Goal: Complete application form: Complete application form

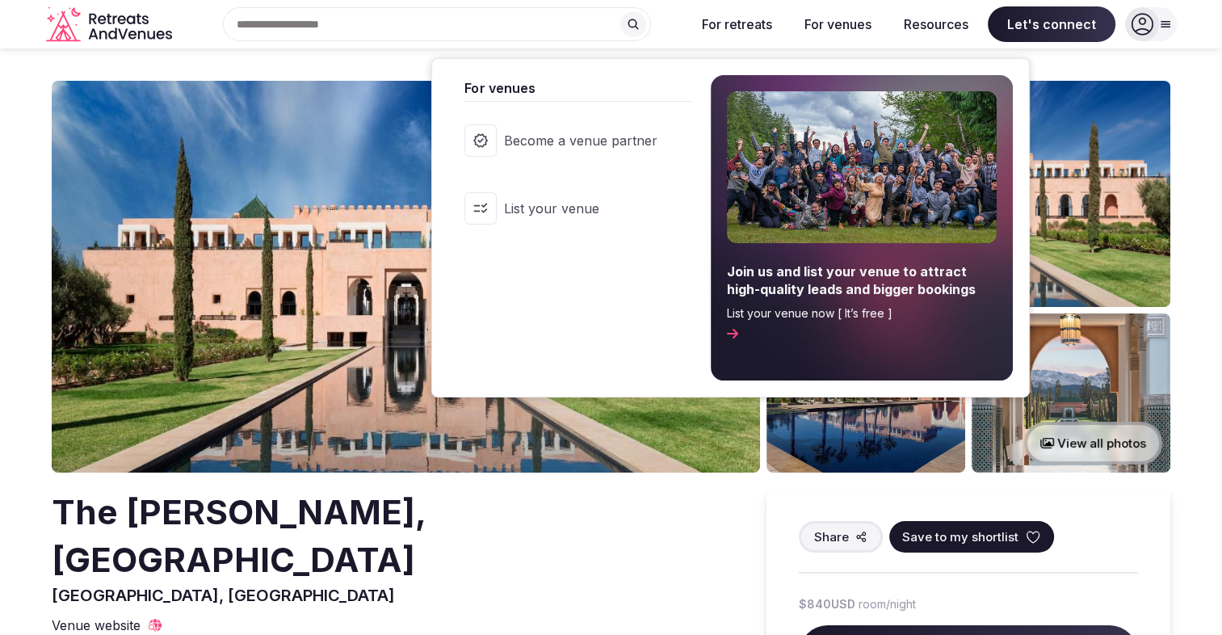
click at [827, 24] on button "For venues" at bounding box center [838, 24] width 93 height 36
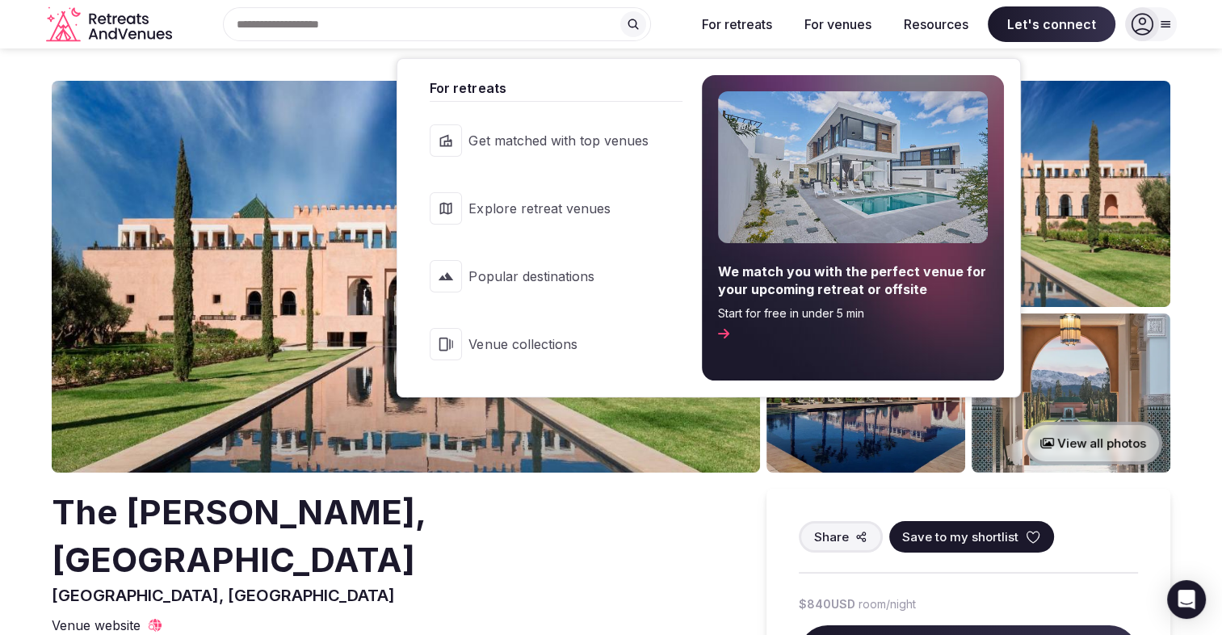
click at [729, 329] on icon at bounding box center [723, 333] width 11 height 13
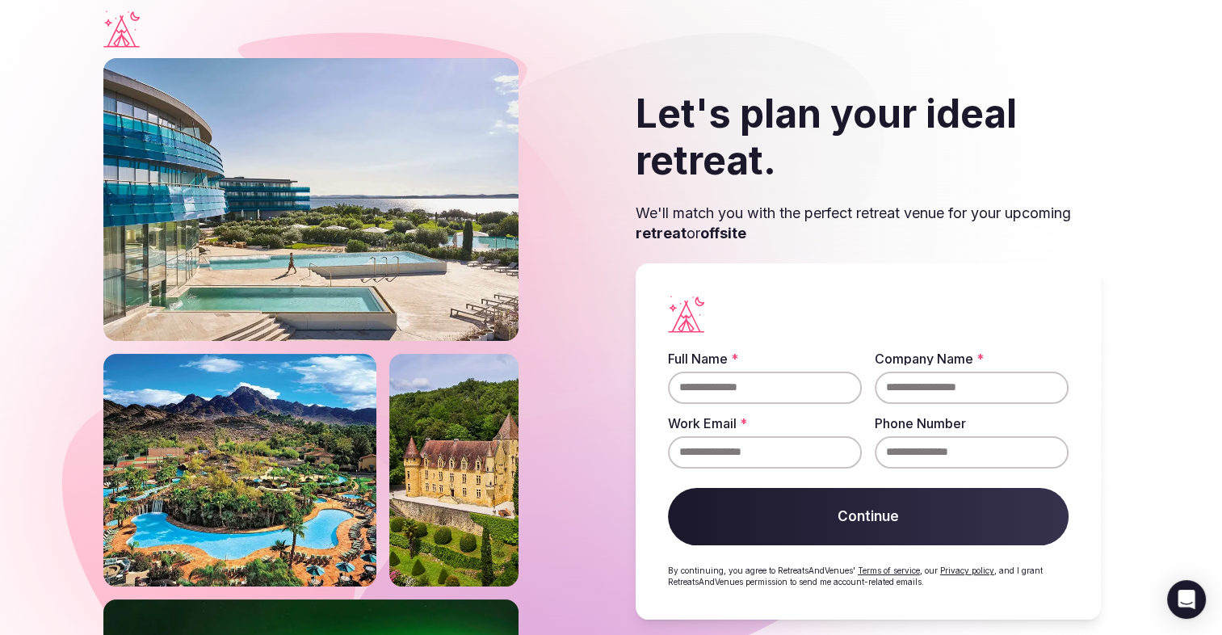
click at [727, 381] on input "Full Name *" at bounding box center [765, 388] width 194 height 32
type input "**********"
click at [903, 398] on input "Company Name *" at bounding box center [972, 388] width 194 height 32
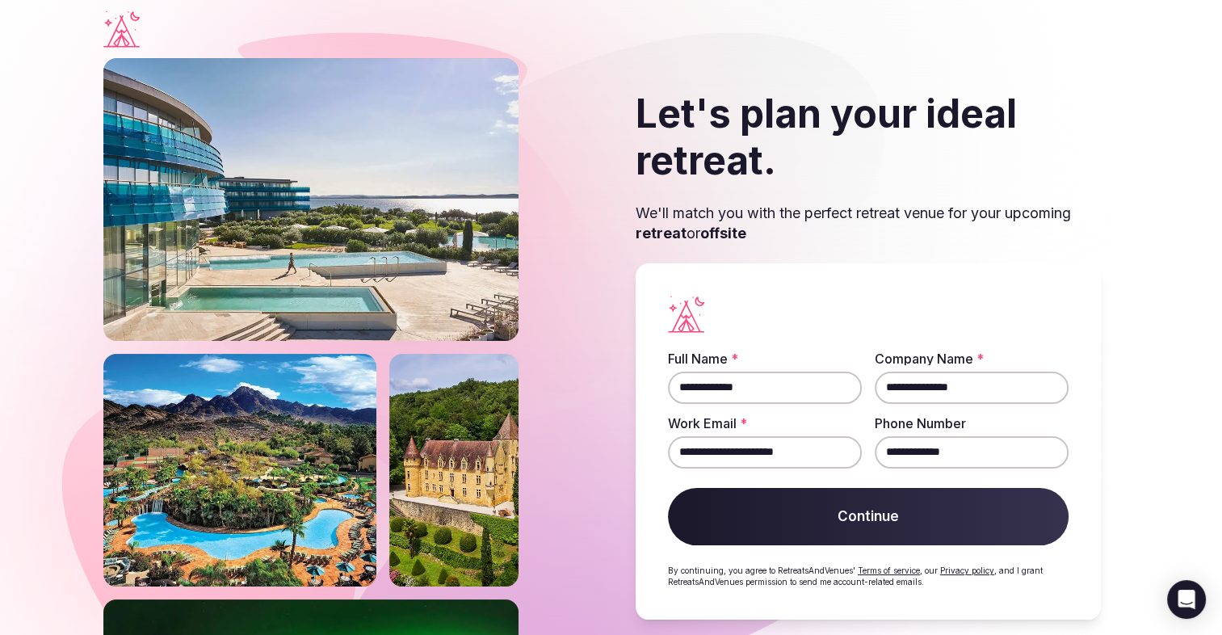
type input "**********"
click at [839, 519] on button "Continue" at bounding box center [868, 517] width 401 height 58
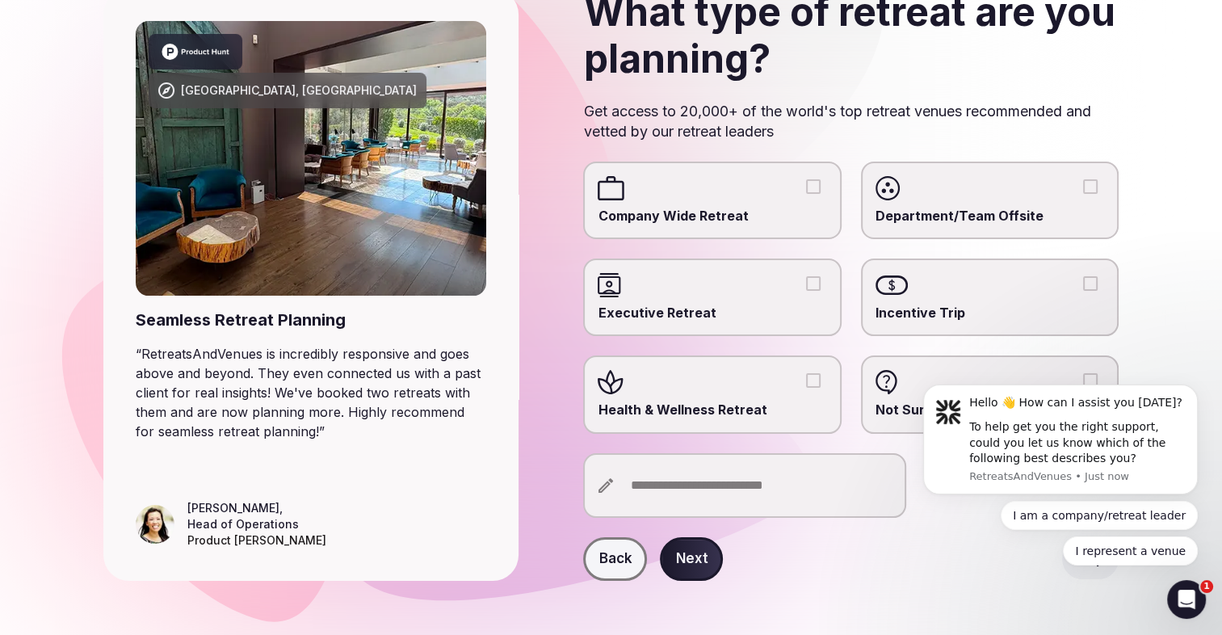
scroll to position [136, 0]
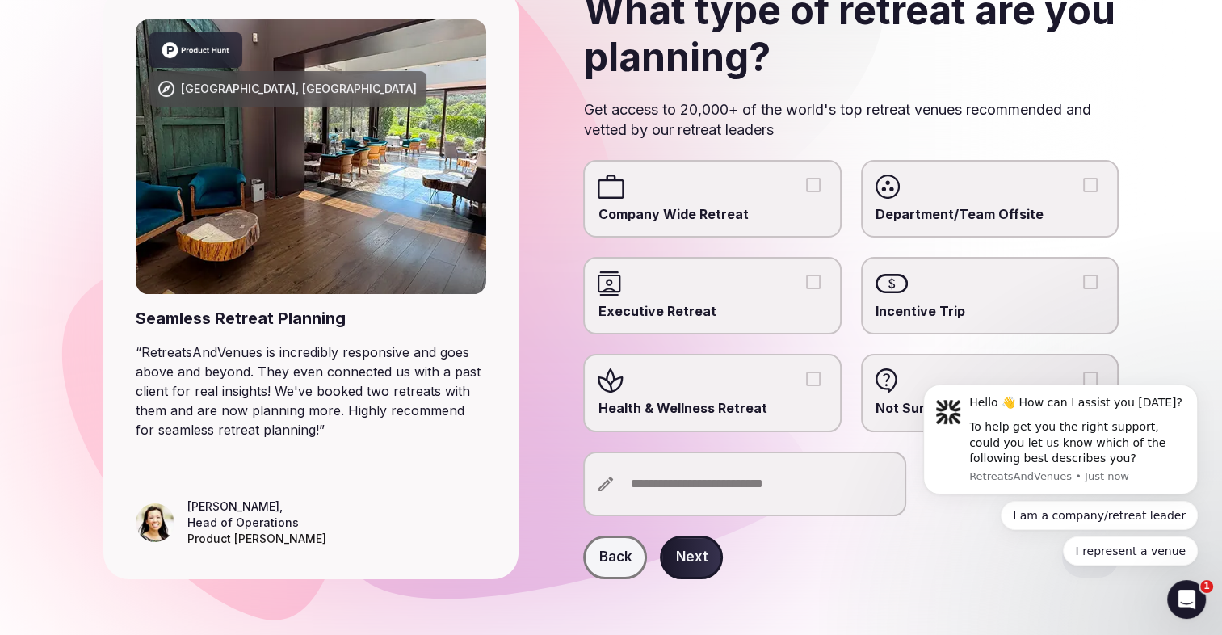
click at [806, 375] on button "Health & Wellness Retreat" at bounding box center [813, 379] width 15 height 15
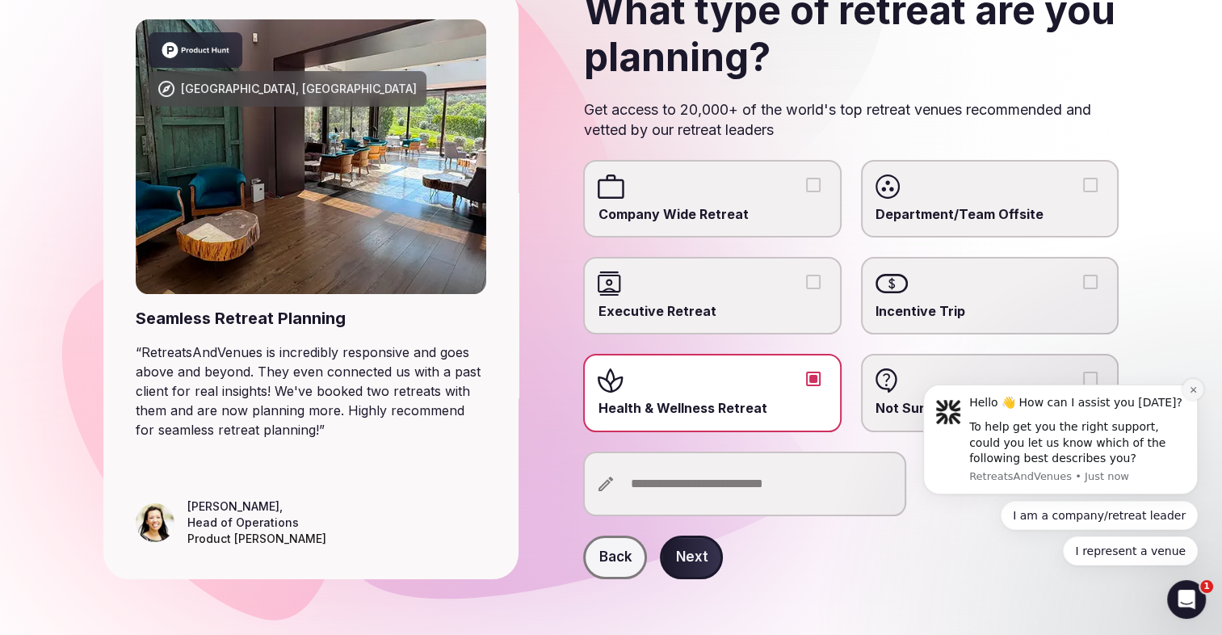
click at [1192, 394] on icon "Dismiss notification" at bounding box center [1193, 389] width 9 height 9
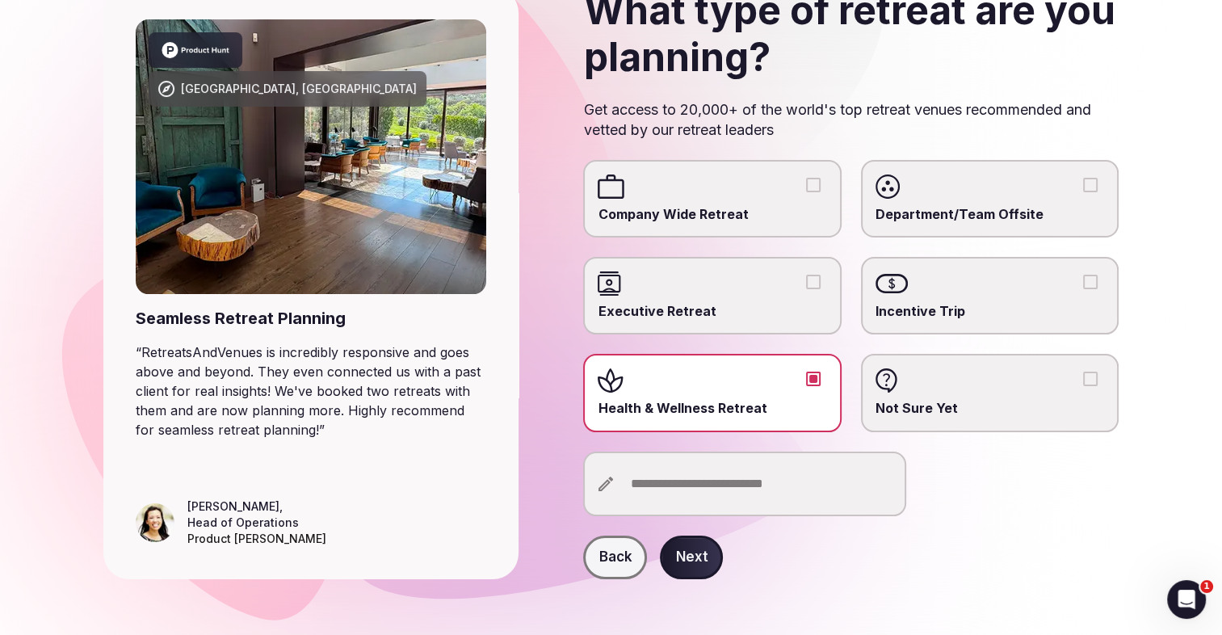
click at [679, 498] on input "text" at bounding box center [744, 484] width 323 height 65
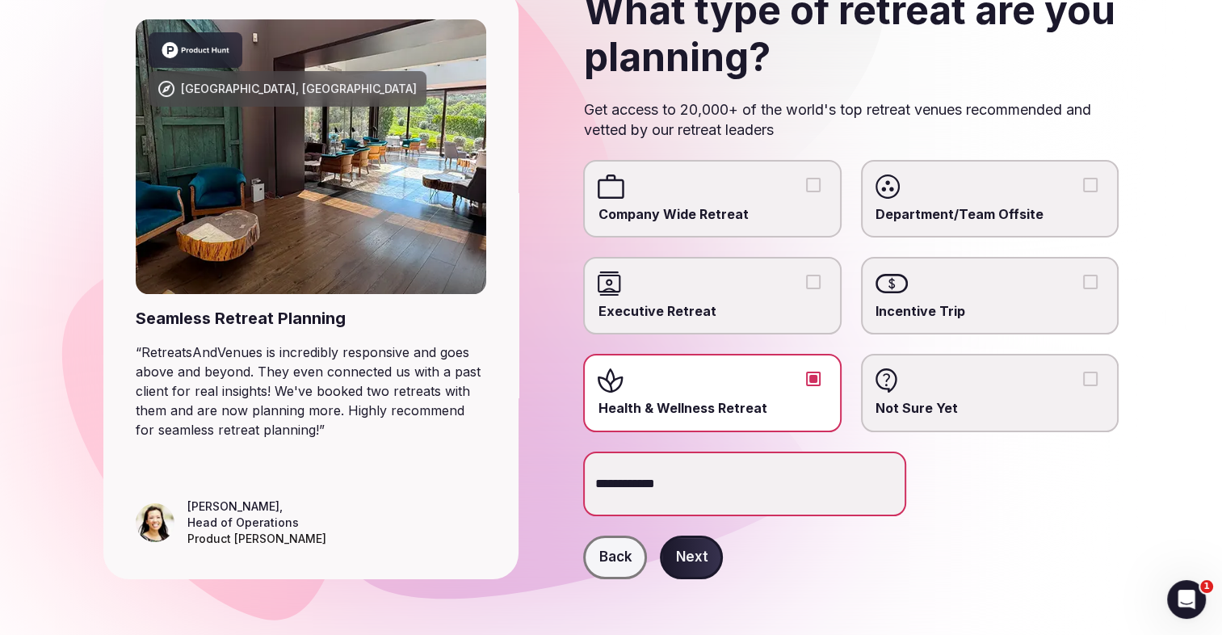
type input "**********"
click at [685, 541] on button "Next" at bounding box center [691, 558] width 63 height 44
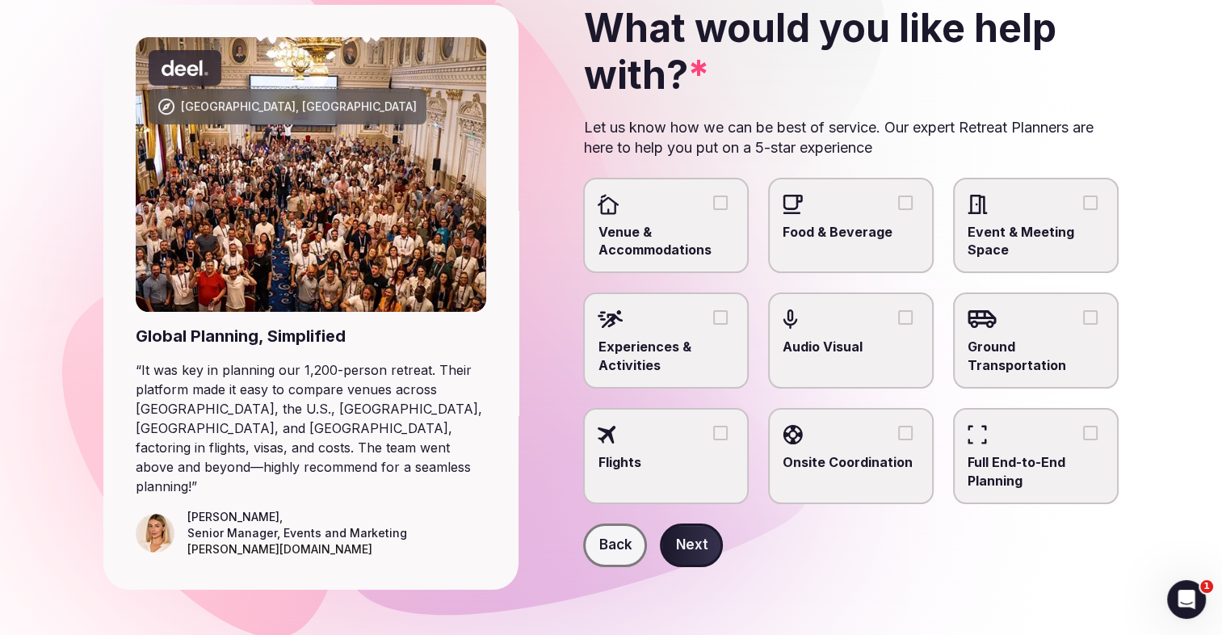
scroll to position [116, 0]
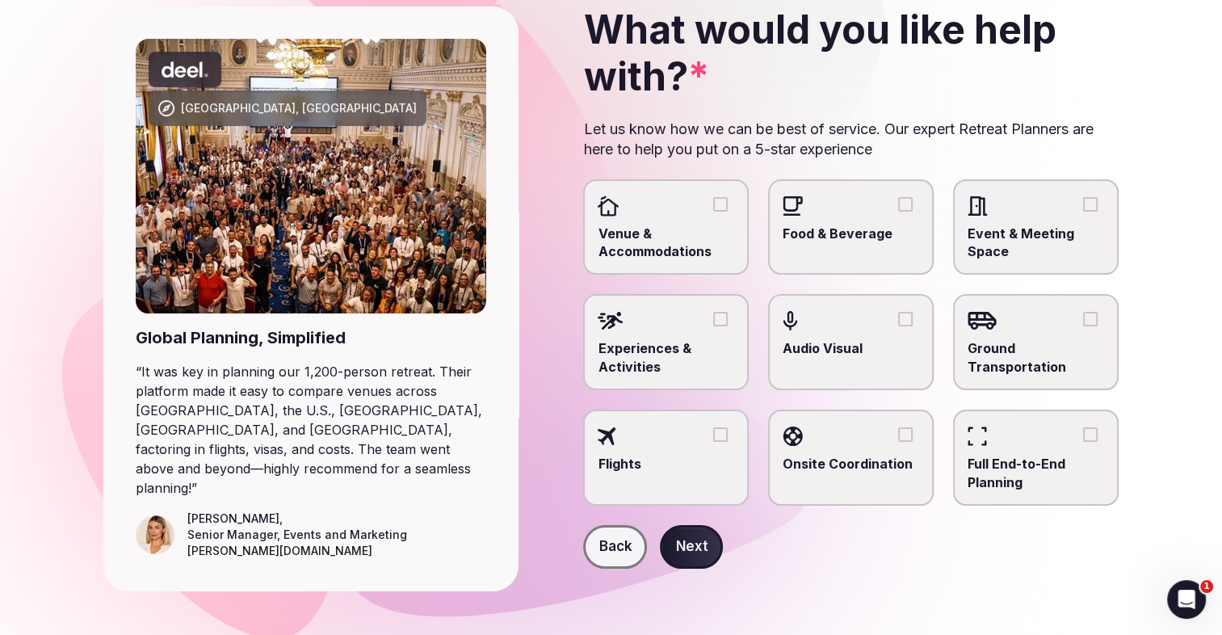
click at [714, 208] on button "Venue & Accommodations" at bounding box center [720, 204] width 15 height 15
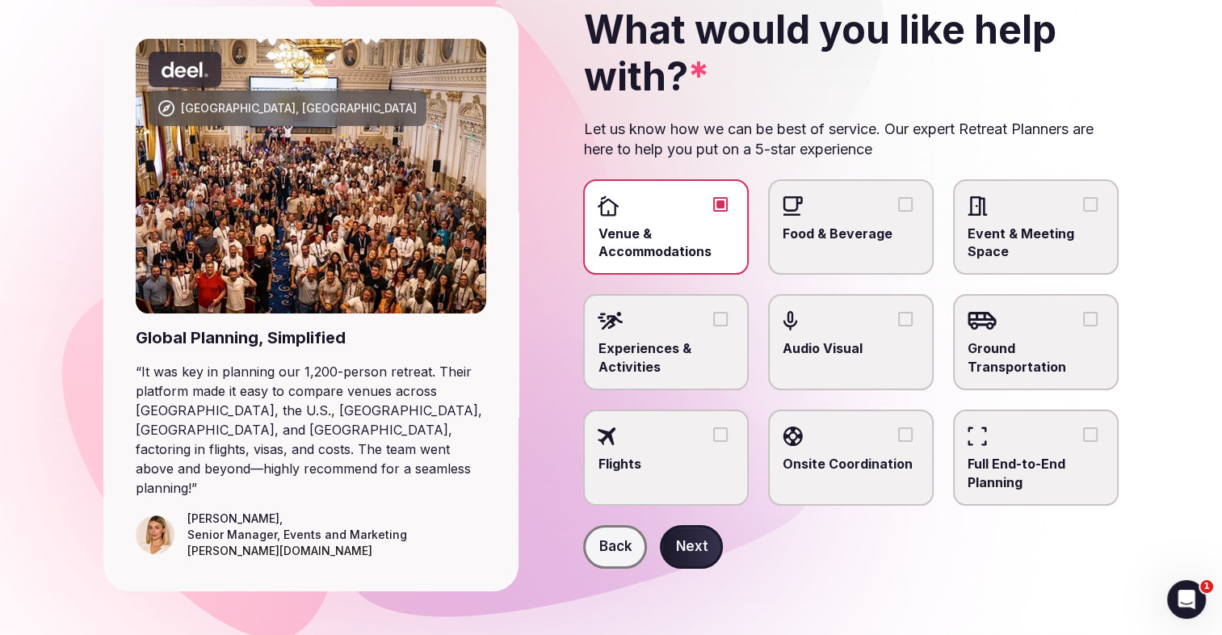
click at [696, 544] on button "Next" at bounding box center [691, 547] width 63 height 44
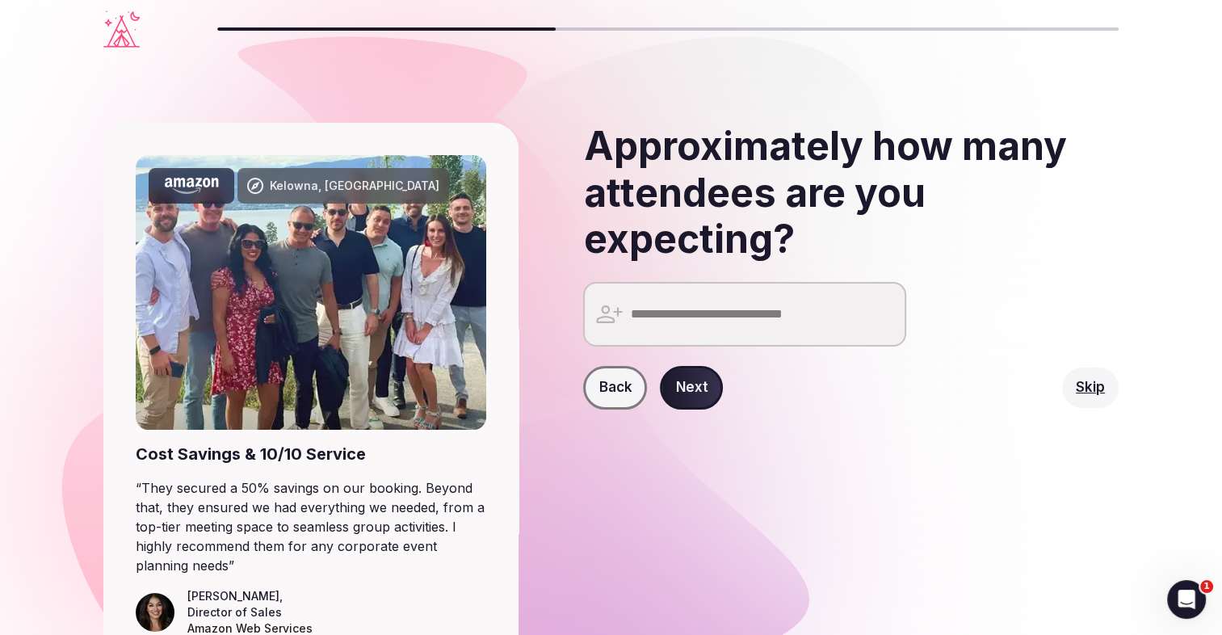
drag, startPoint x: 689, startPoint y: 322, endPoint x: 675, endPoint y: 321, distance: 13.8
click at [675, 321] on input "number" at bounding box center [744, 314] width 323 height 65
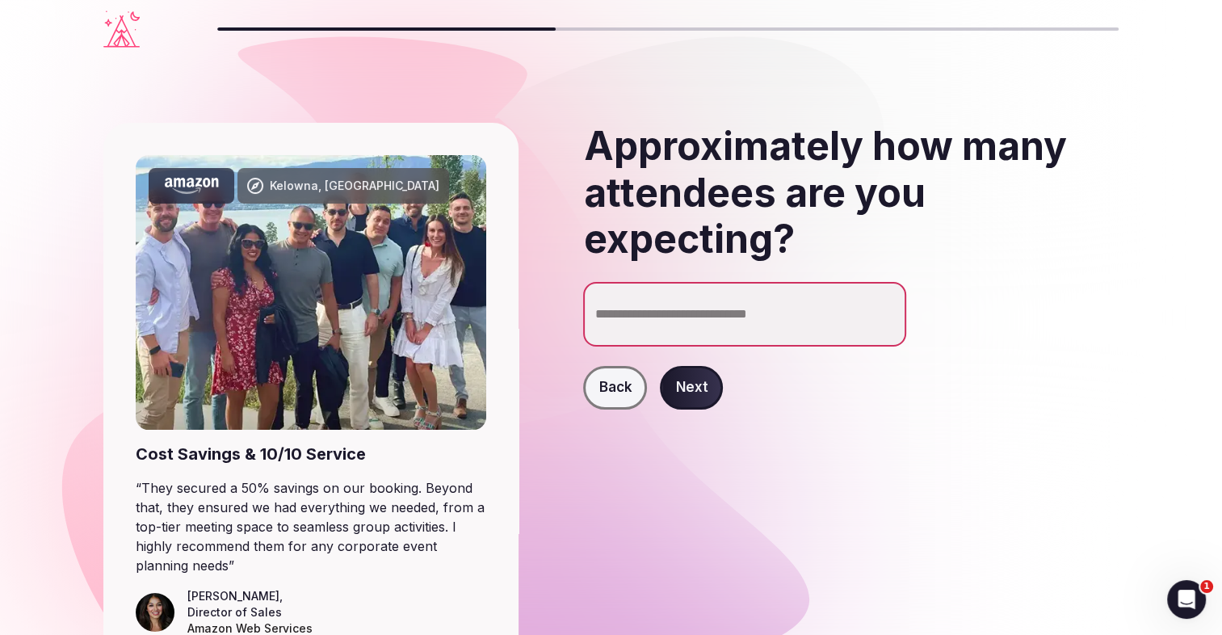
type input "**"
click at [683, 373] on button "Next" at bounding box center [691, 388] width 63 height 44
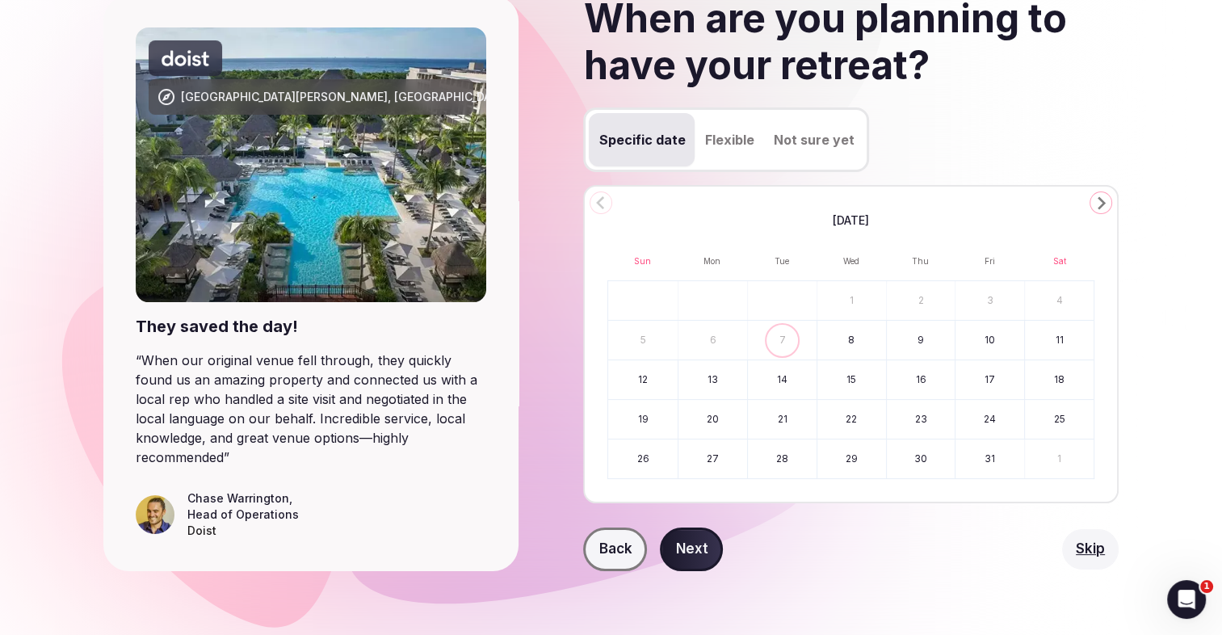
scroll to position [118, 0]
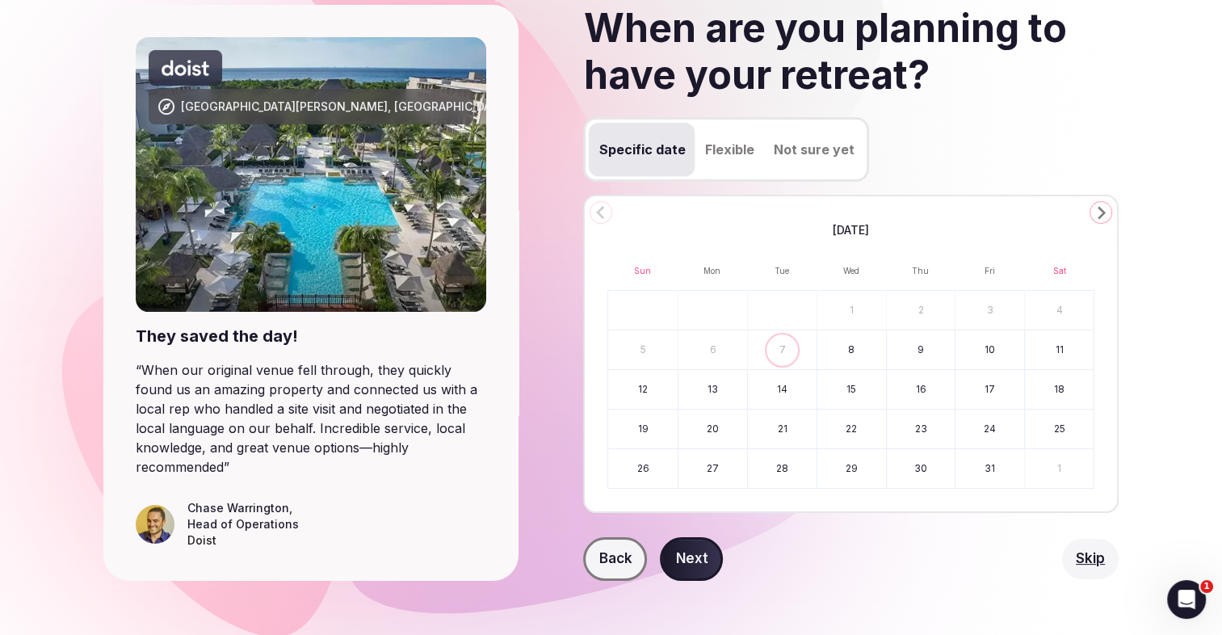
click at [717, 140] on button "Flexible" at bounding box center [729, 149] width 69 height 53
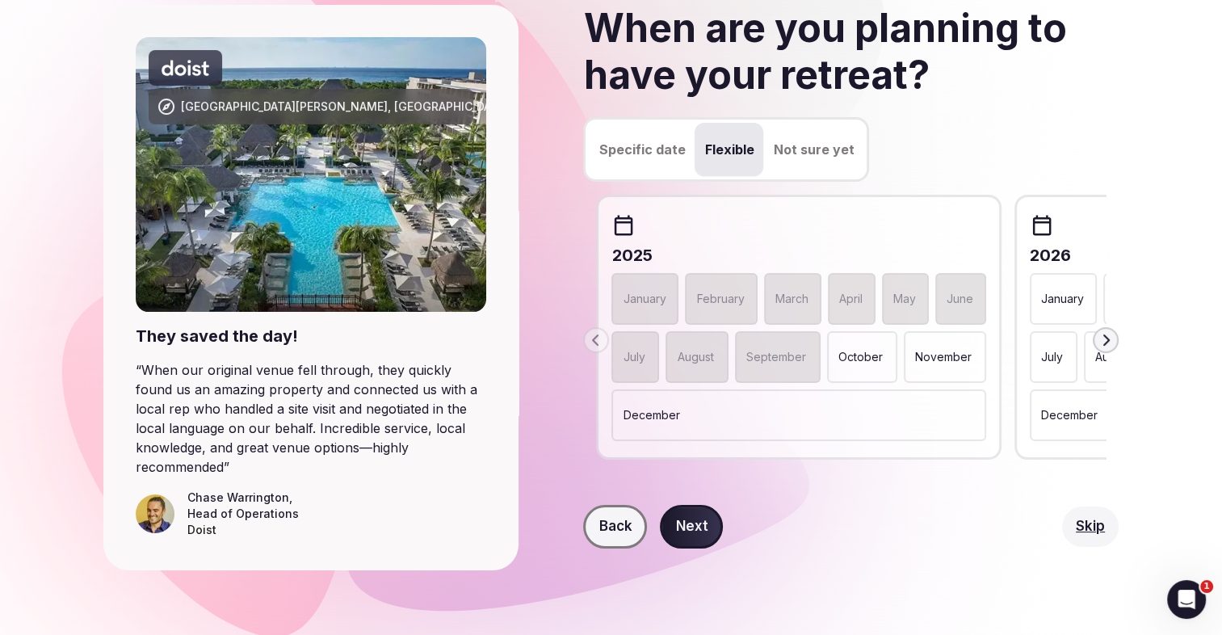
click at [840, 364] on p "October" at bounding box center [861, 357] width 44 height 16
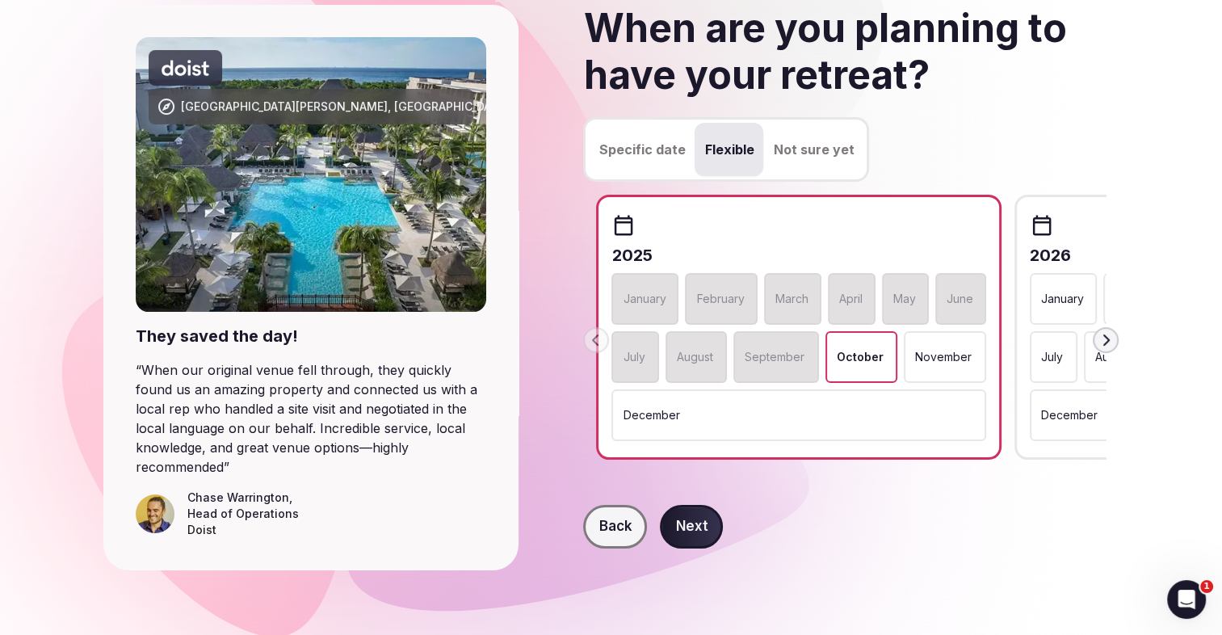
click at [885, 348] on div "October" at bounding box center [862, 357] width 72 height 52
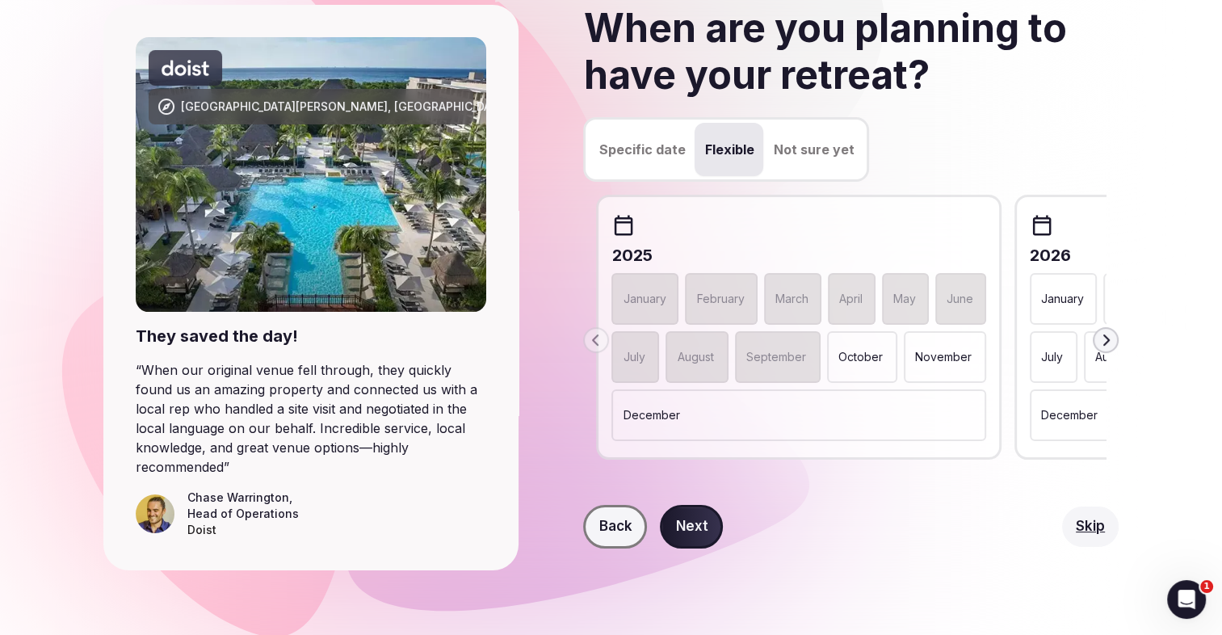
click at [1034, 232] on icon at bounding box center [1042, 225] width 24 height 24
click at [1108, 335] on icon "button" at bounding box center [1105, 340] width 13 height 13
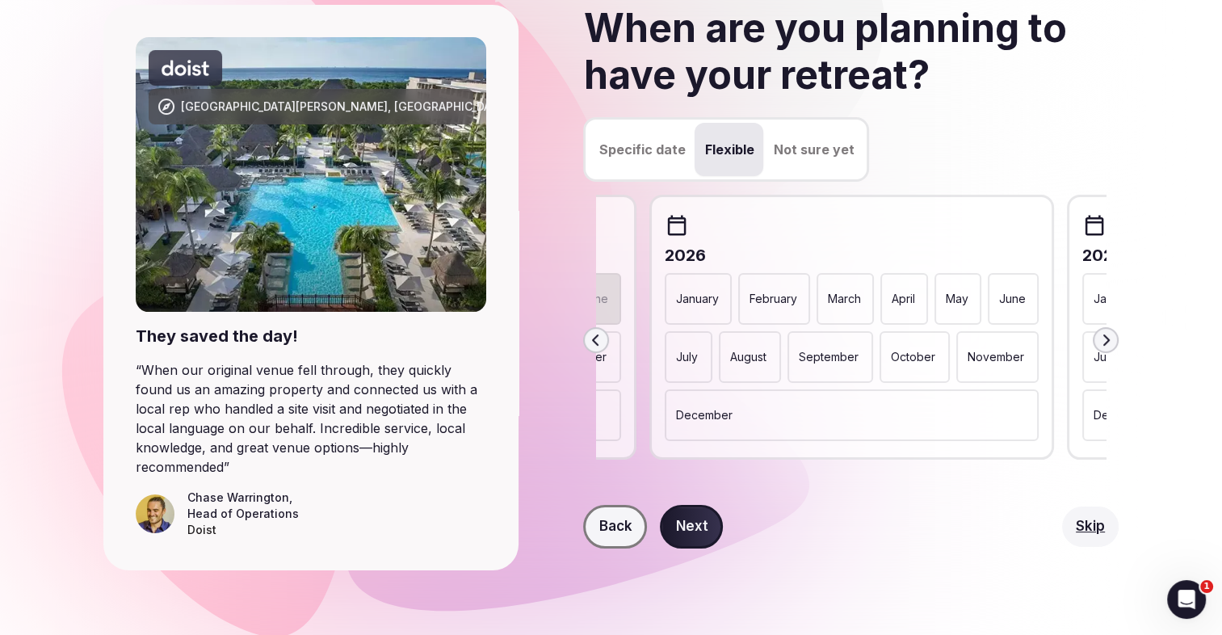
click at [927, 349] on p "October" at bounding box center [913, 357] width 44 height 16
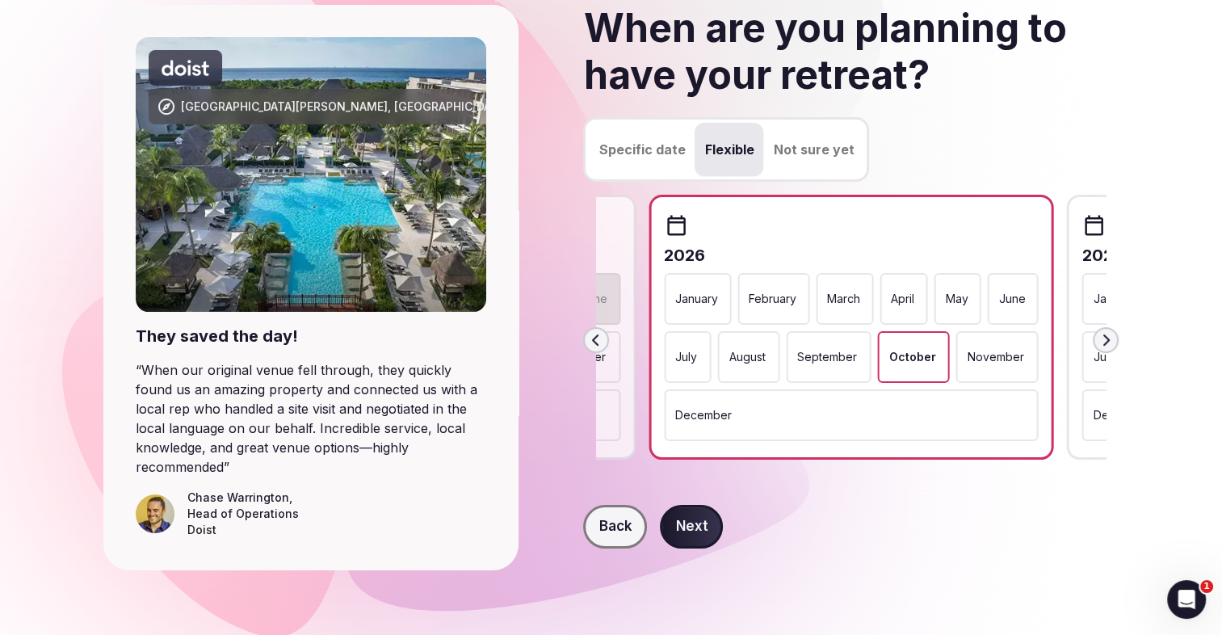
click at [710, 520] on button "Next" at bounding box center [691, 527] width 63 height 44
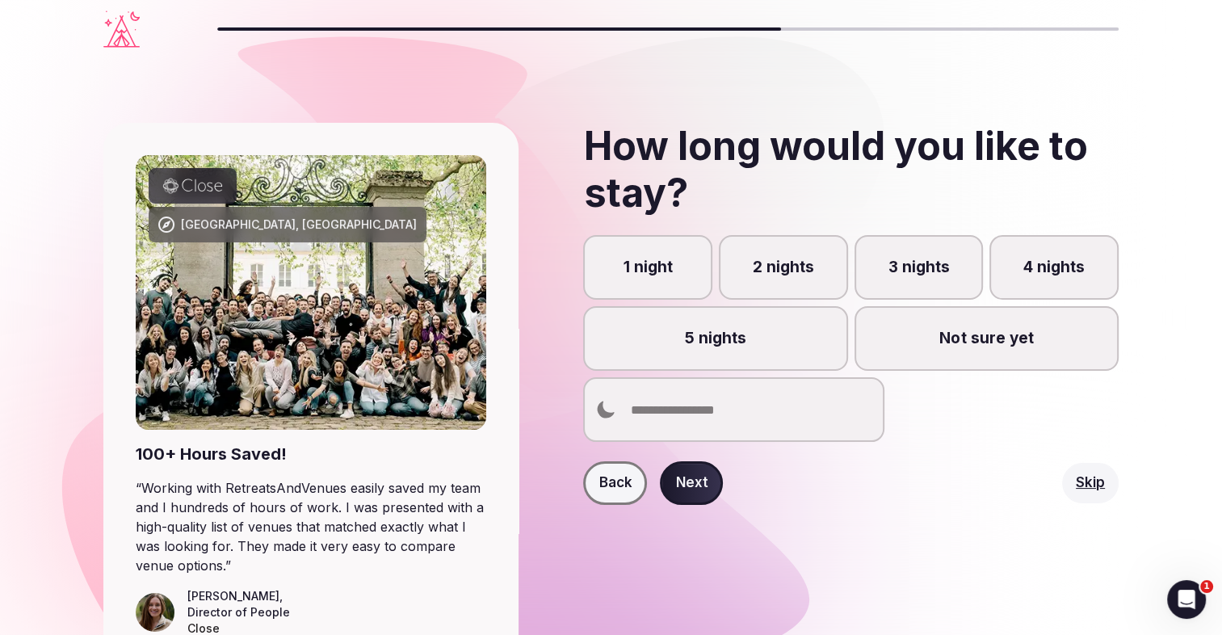
click at [743, 412] on input "number" at bounding box center [733, 409] width 301 height 65
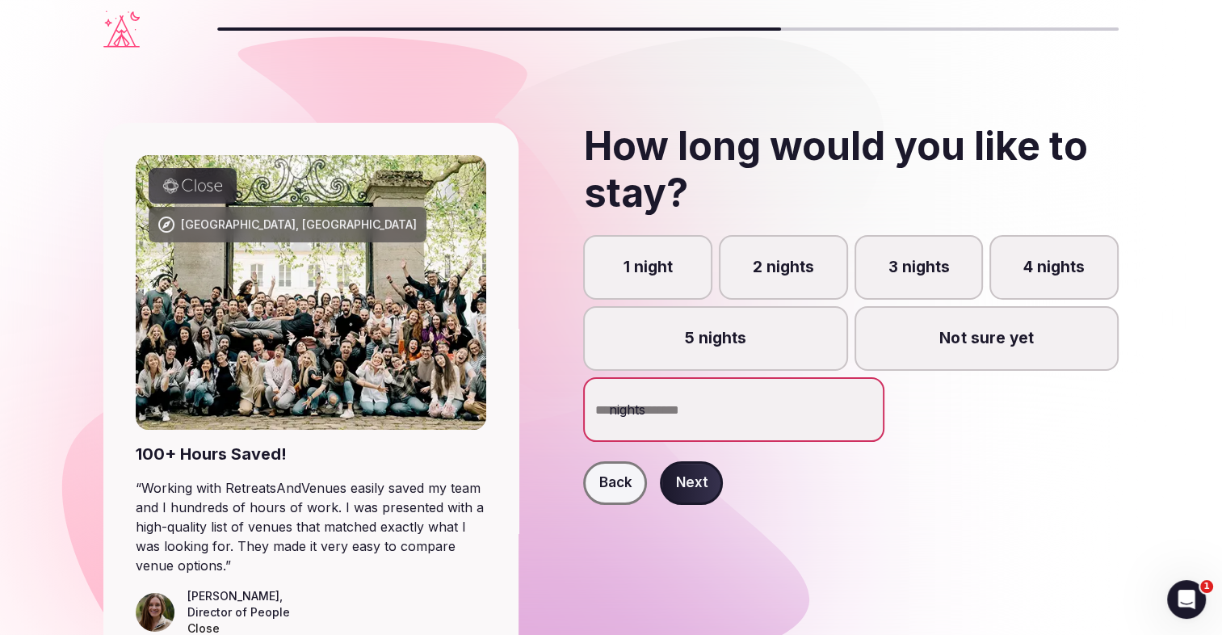
type input "*"
click at [705, 487] on button "Next" at bounding box center [691, 483] width 63 height 44
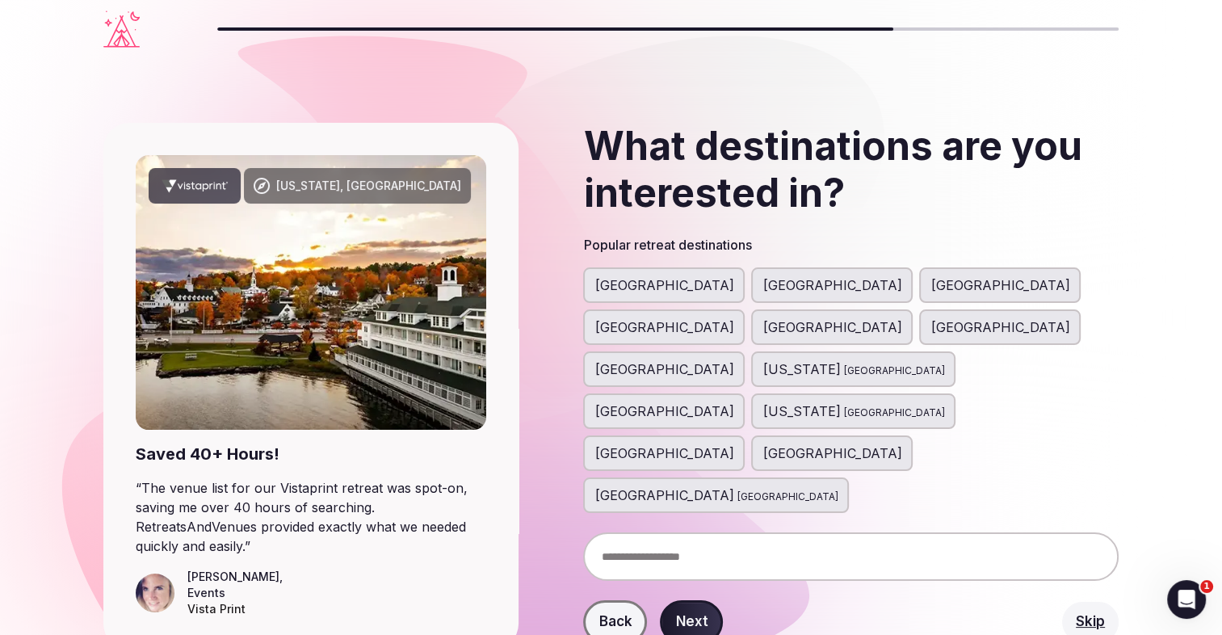
click at [725, 532] on input "text" at bounding box center [851, 556] width 536 height 48
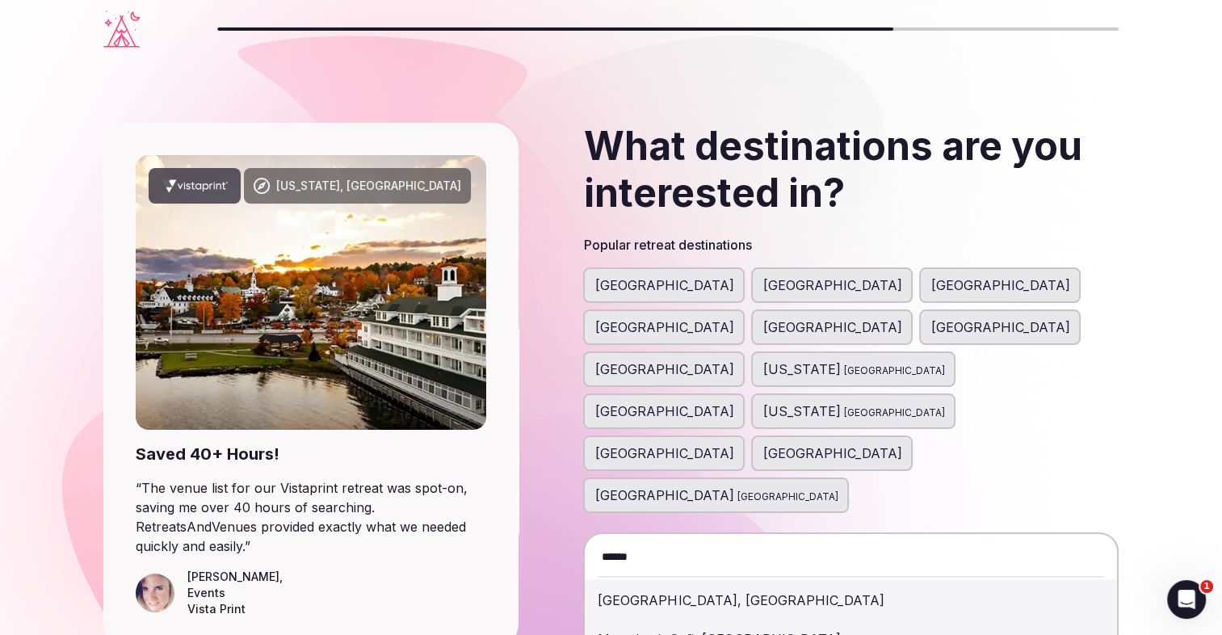
type input "******"
click at [624, 581] on div "[GEOGRAPHIC_DATA], [GEOGRAPHIC_DATA]" at bounding box center [851, 600] width 507 height 39
